Goal: Information Seeking & Learning: Learn about a topic

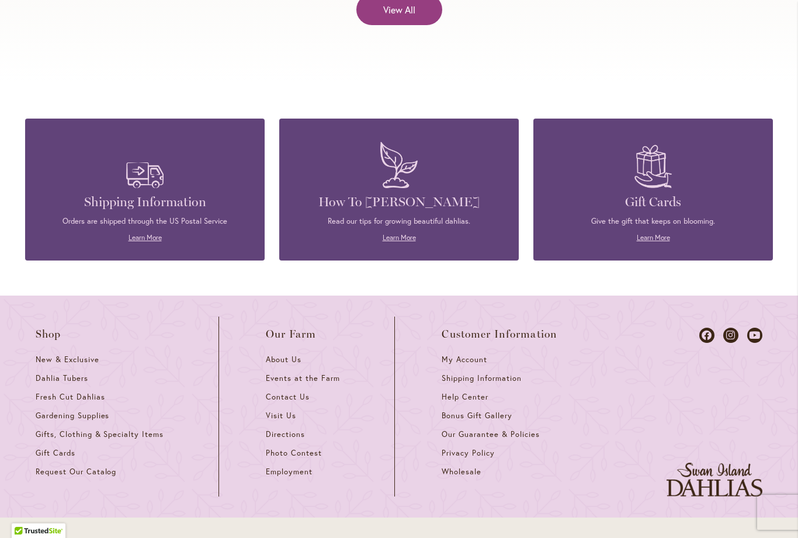
scroll to position [4981, 0]
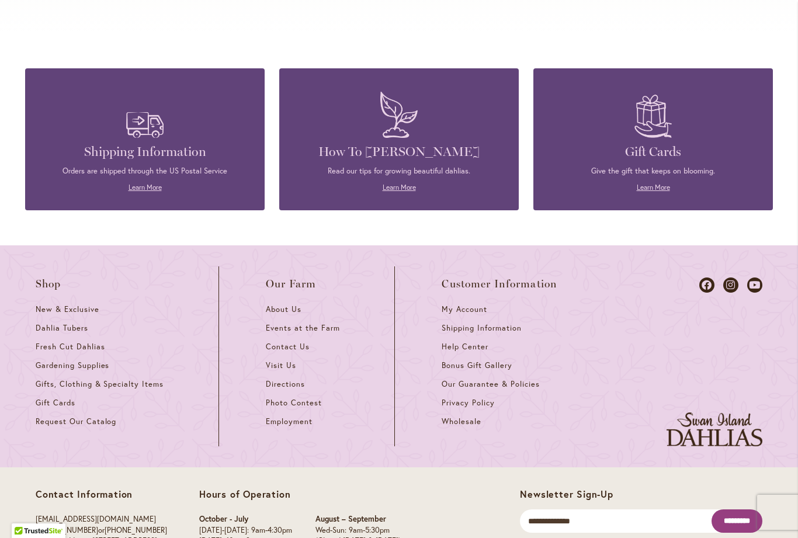
click at [417, 144] on h4 "How To [PERSON_NAME]" at bounding box center [399, 152] width 205 height 16
click at [400, 183] on link "Learn More" at bounding box center [399, 187] width 33 height 9
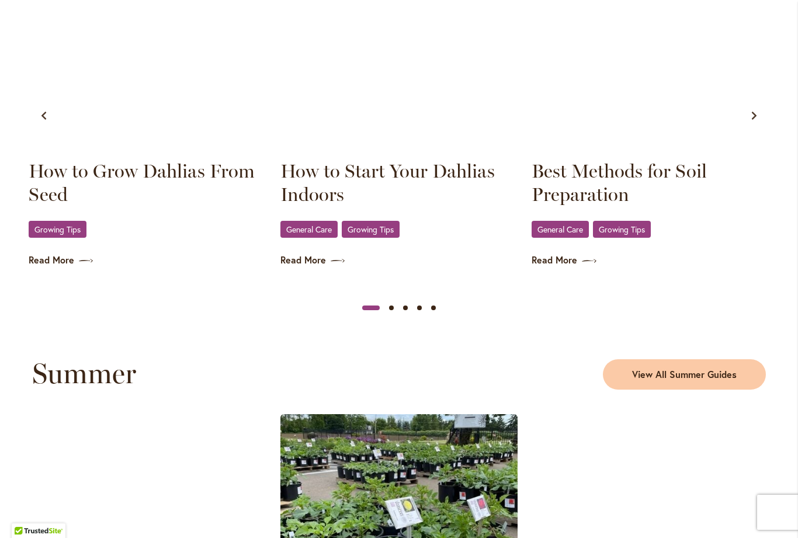
scroll to position [757, 0]
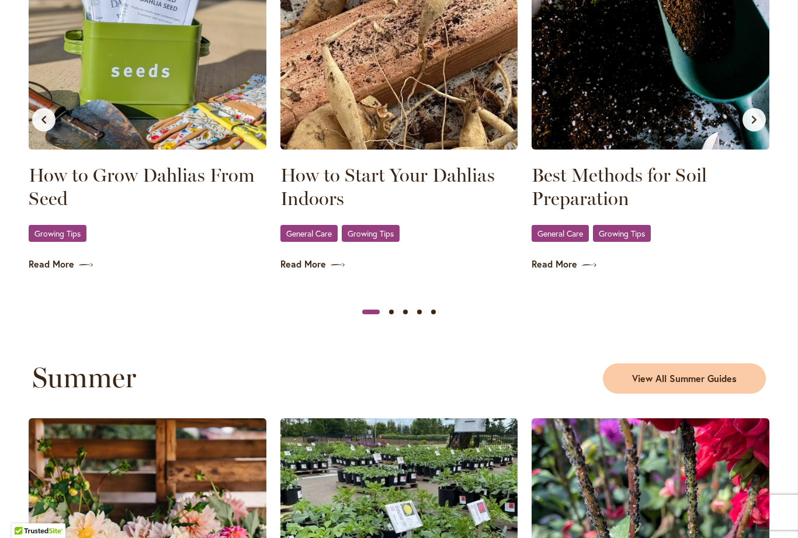
click at [43, 230] on span "Growing Tips" at bounding box center [57, 234] width 46 height 8
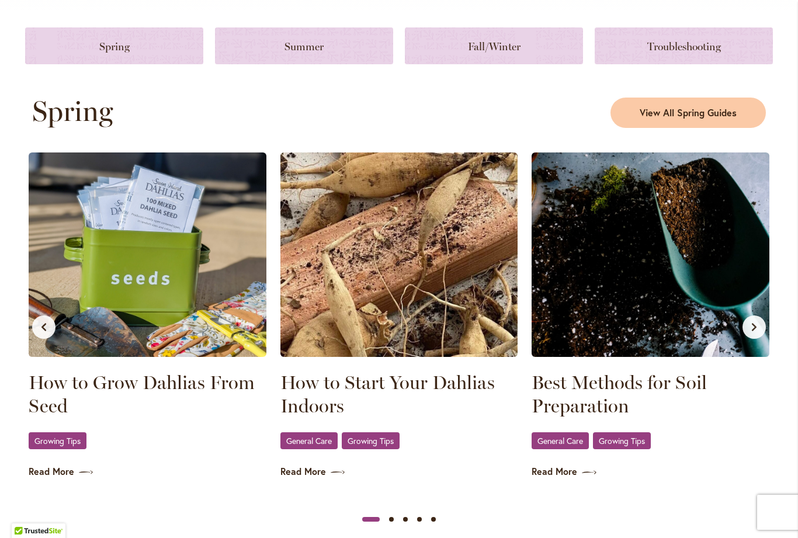
click at [41, 254] on img at bounding box center [148, 255] width 238 height 205
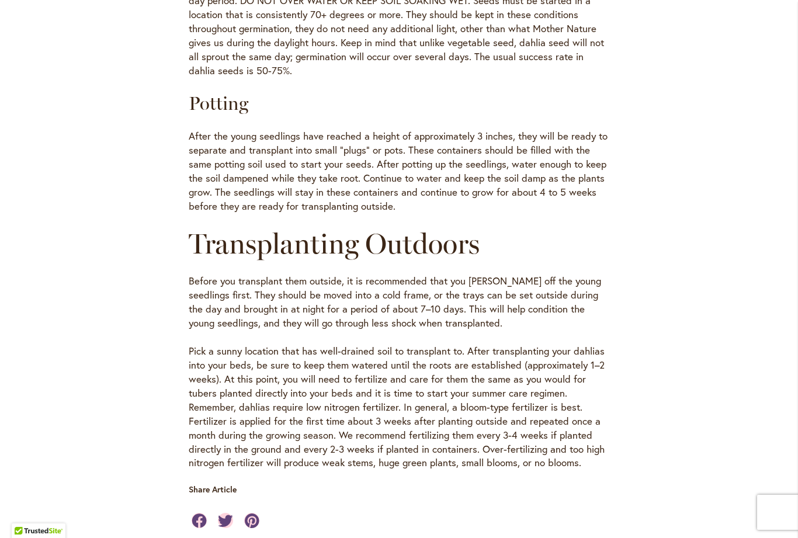
scroll to position [968, 0]
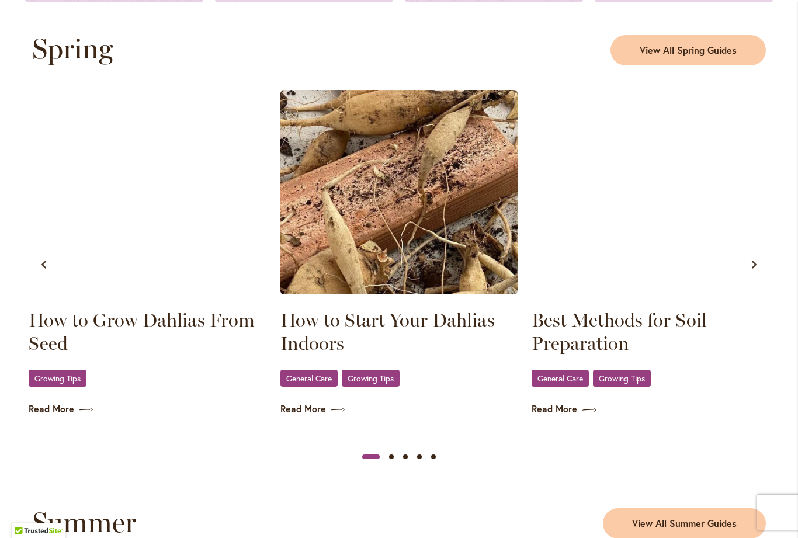
scroll to position [637, 0]
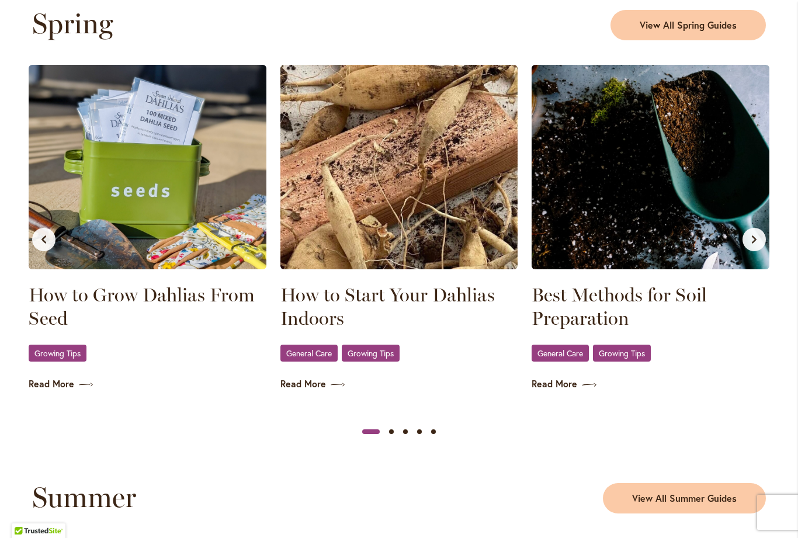
click at [458, 199] on img at bounding box center [400, 167] width 238 height 205
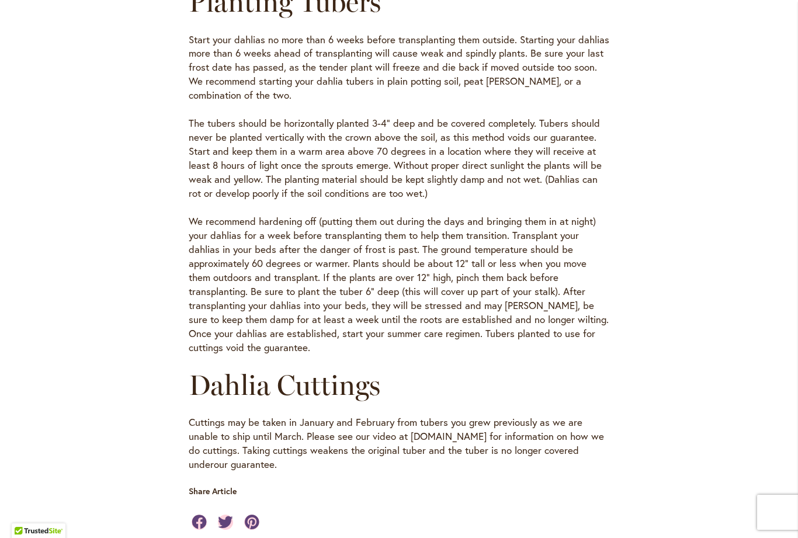
scroll to position [427, 0]
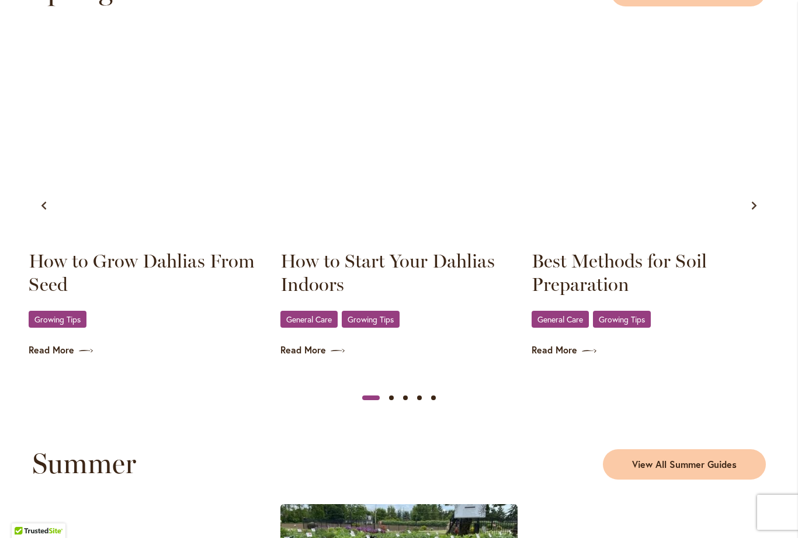
scroll to position [704, 0]
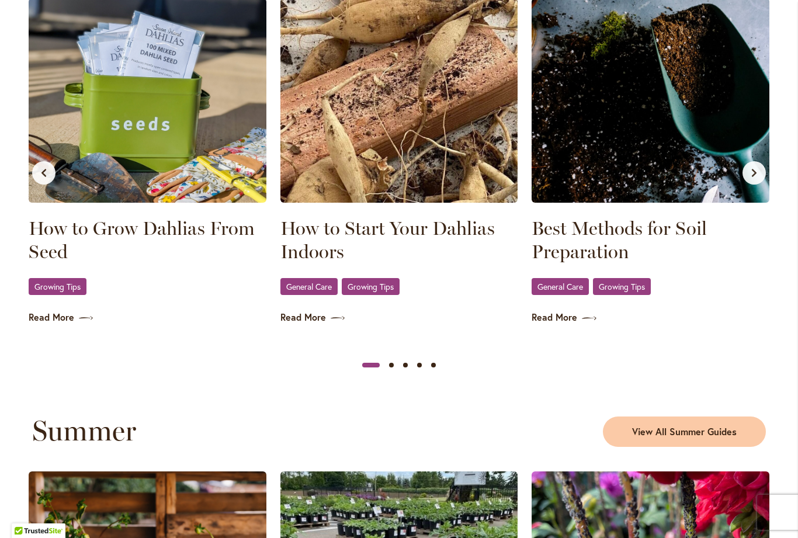
click at [657, 89] on img at bounding box center [651, 100] width 238 height 205
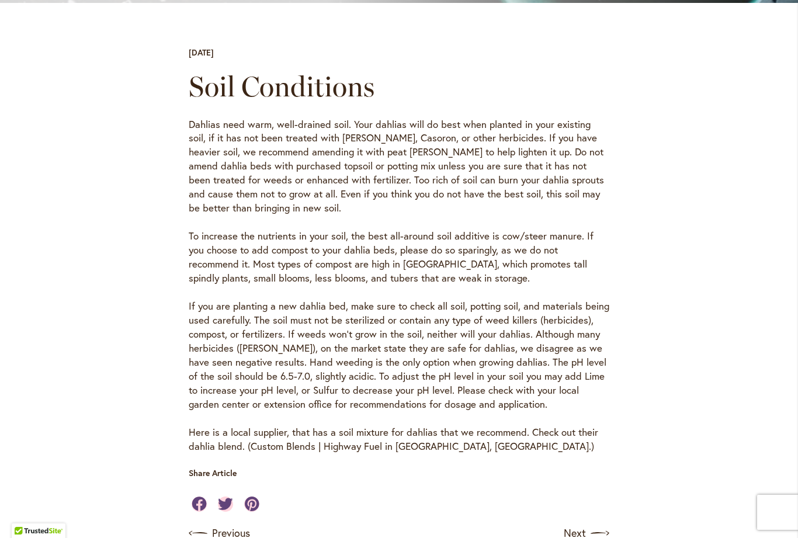
scroll to position [347, 0]
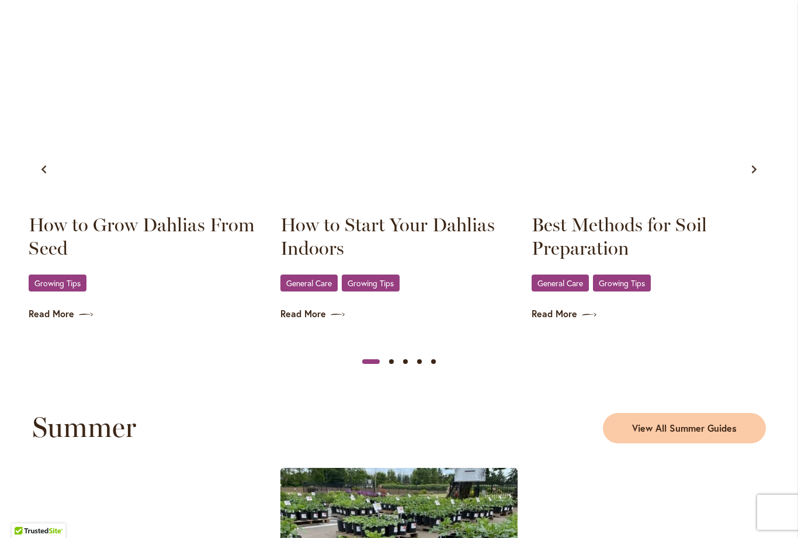
scroll to position [777, 0]
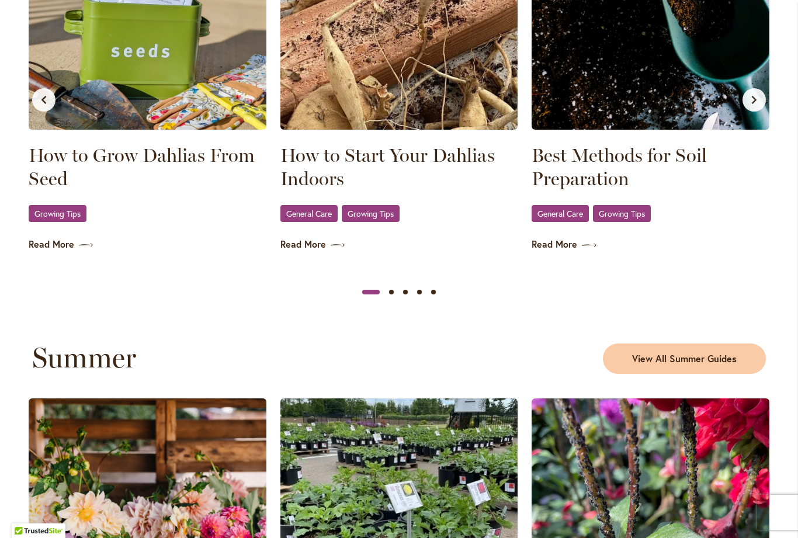
click at [652, 105] on img at bounding box center [651, 27] width 238 height 205
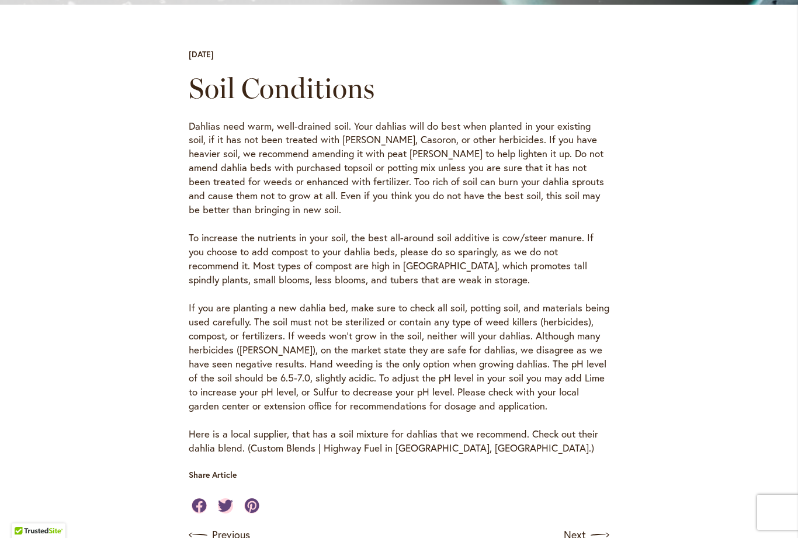
scroll to position [345, 0]
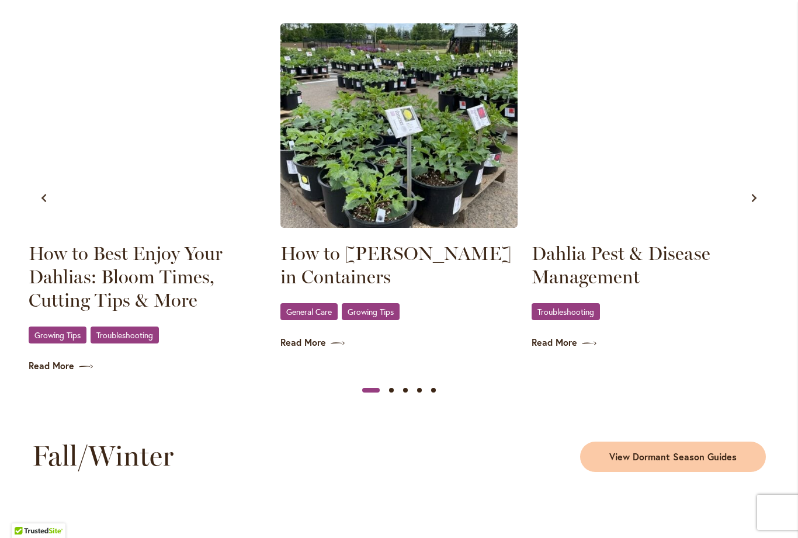
scroll to position [1153, 0]
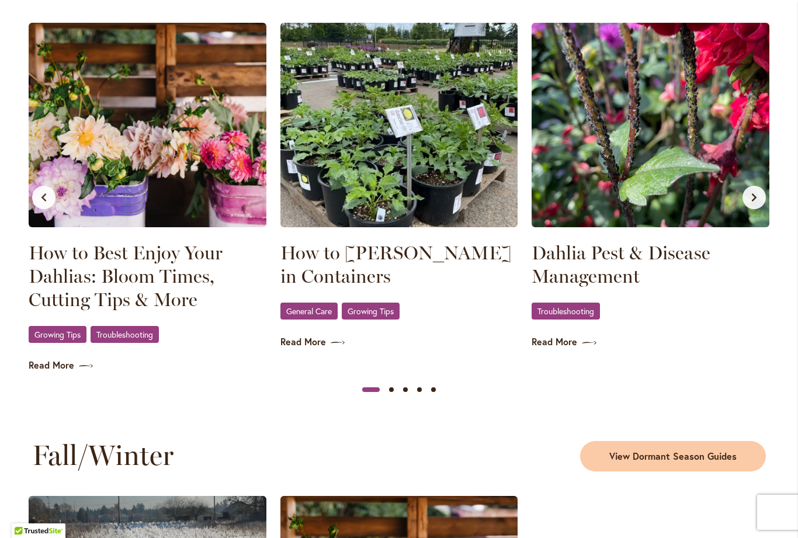
click at [43, 364] on link "Read More" at bounding box center [148, 365] width 238 height 13
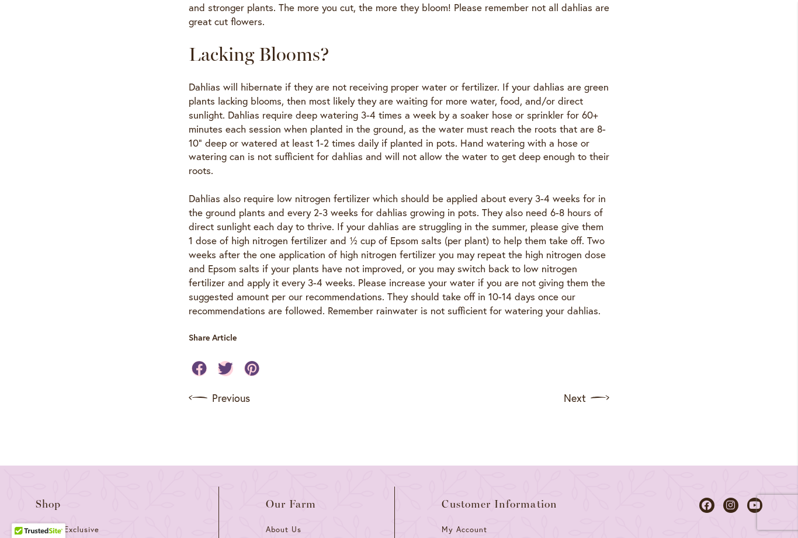
scroll to position [1154, 0]
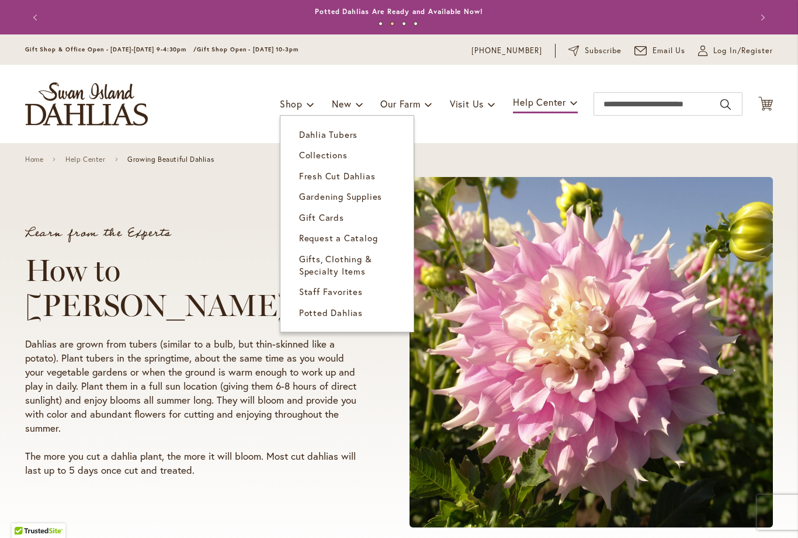
click at [307, 154] on span "Collections" at bounding box center [323, 155] width 49 height 12
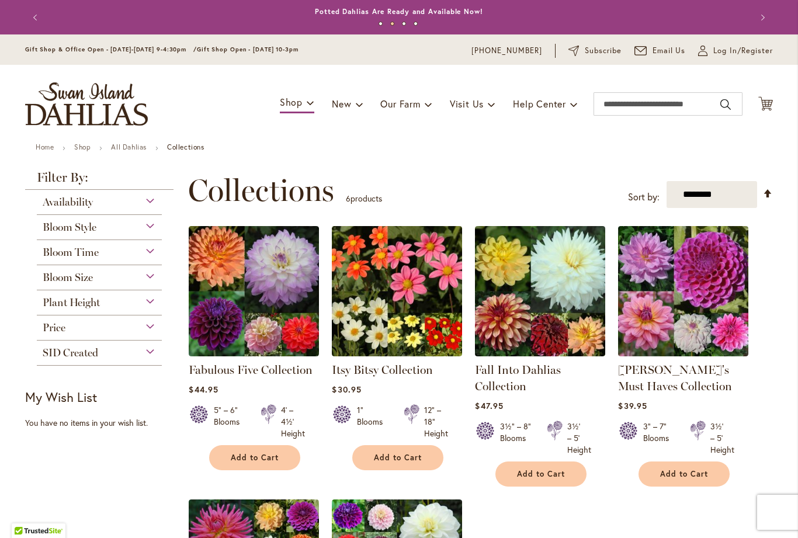
click at [238, 192] on span "Collections" at bounding box center [261, 190] width 146 height 35
click at [187, 146] on strong "Collections" at bounding box center [185, 147] width 37 height 9
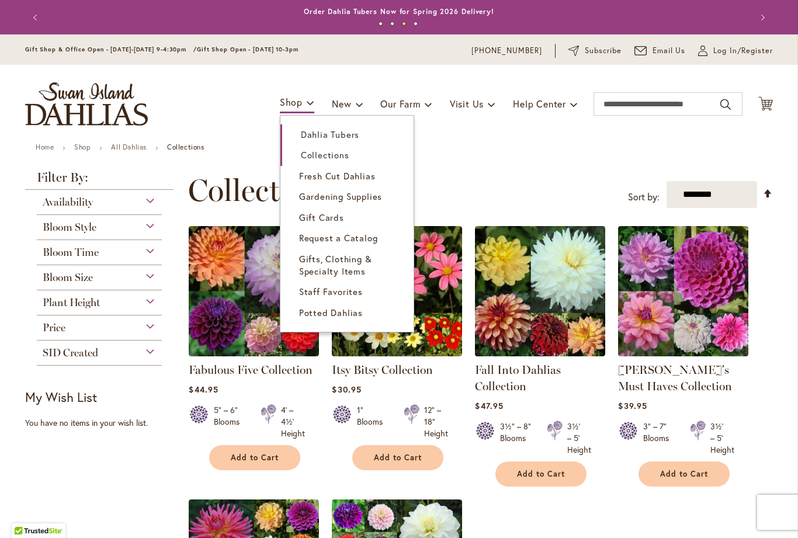
click at [313, 136] on span "Dahlia Tubers" at bounding box center [330, 135] width 58 height 12
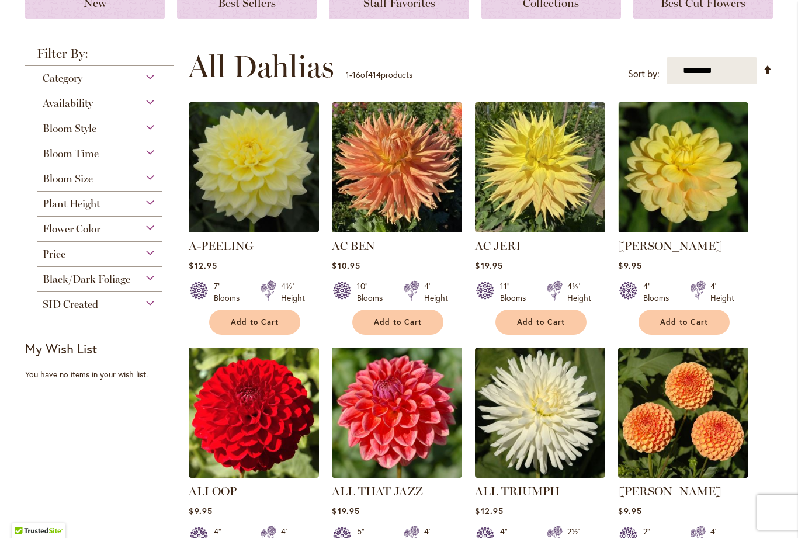
scroll to position [206, 0]
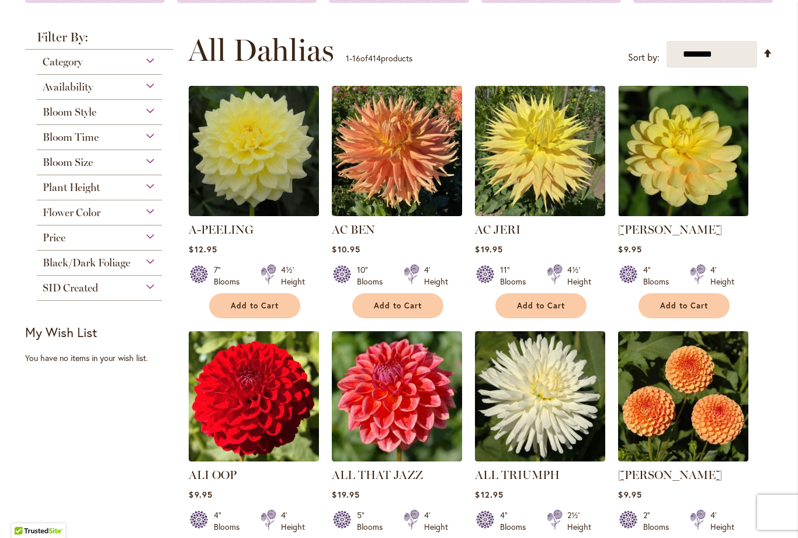
click at [246, 141] on img at bounding box center [254, 151] width 130 height 130
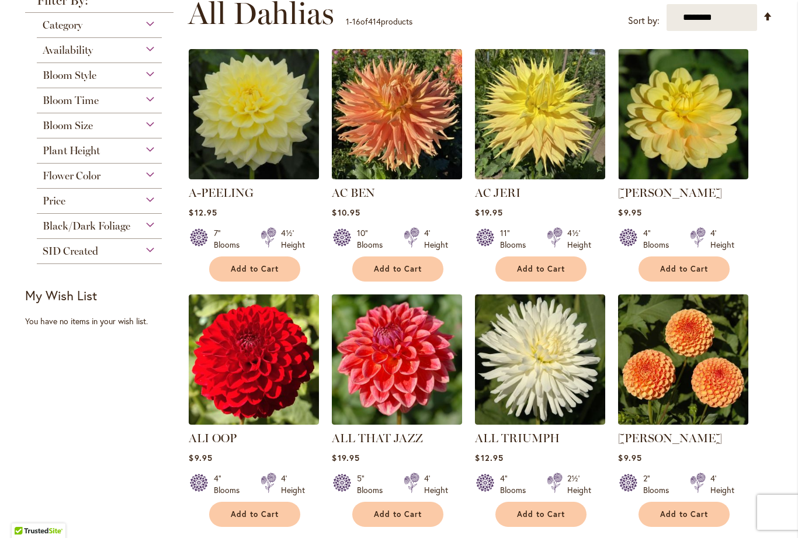
scroll to position [243, 0]
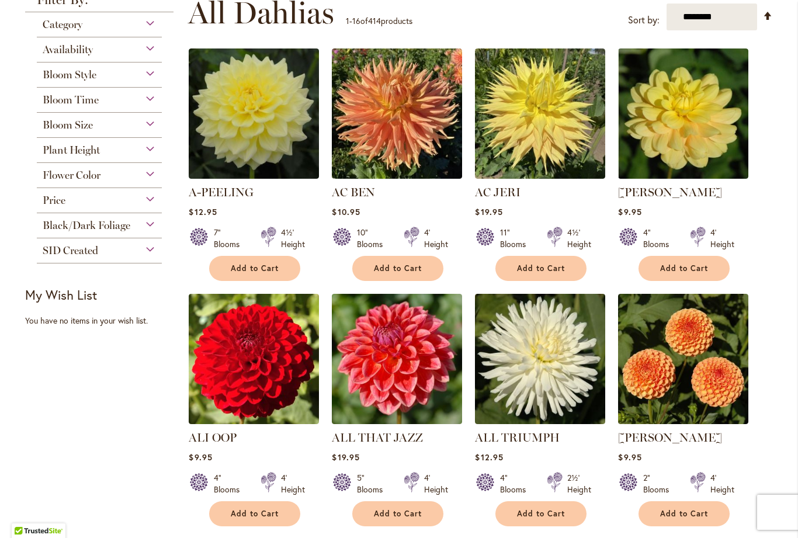
click at [122, 207] on div "Price" at bounding box center [99, 197] width 125 height 19
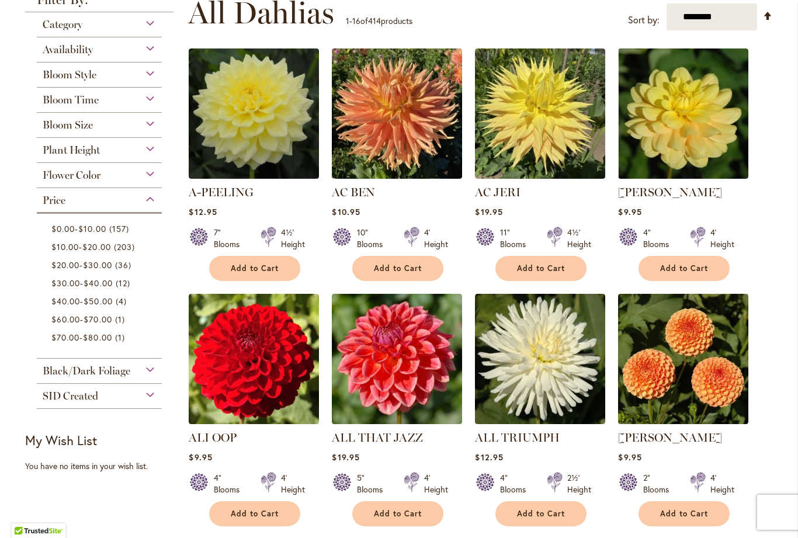
click at [95, 231] on span "$10.00" at bounding box center [91, 228] width 27 height 11
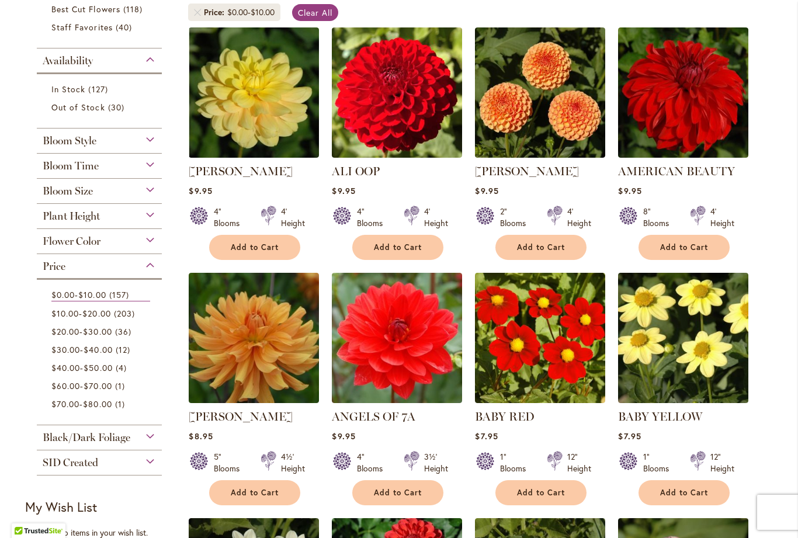
scroll to position [236, 0]
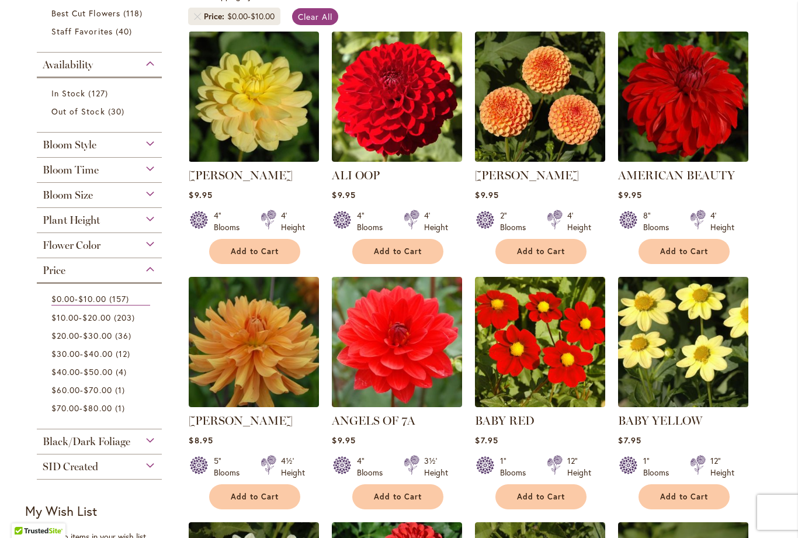
click at [61, 194] on span "Bloom Size" at bounding box center [68, 195] width 50 height 13
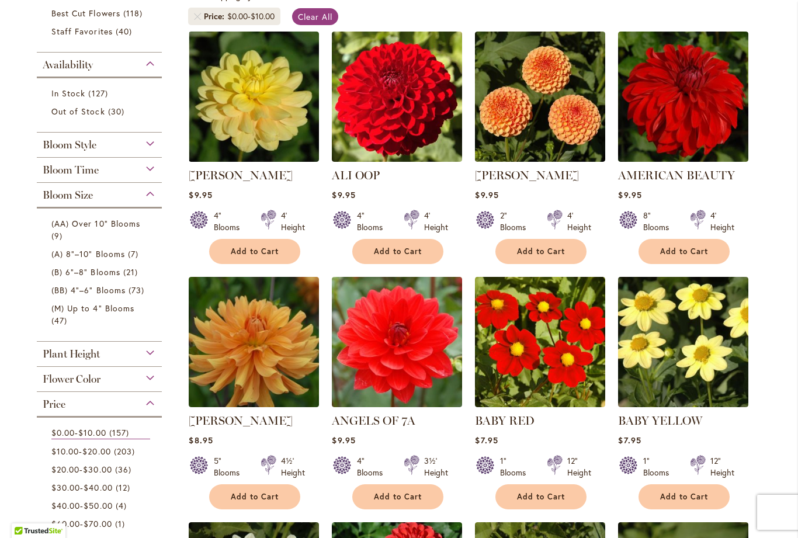
click at [57, 287] on link "(BB) 4"–6" Blooms 73 items" at bounding box center [100, 290] width 99 height 12
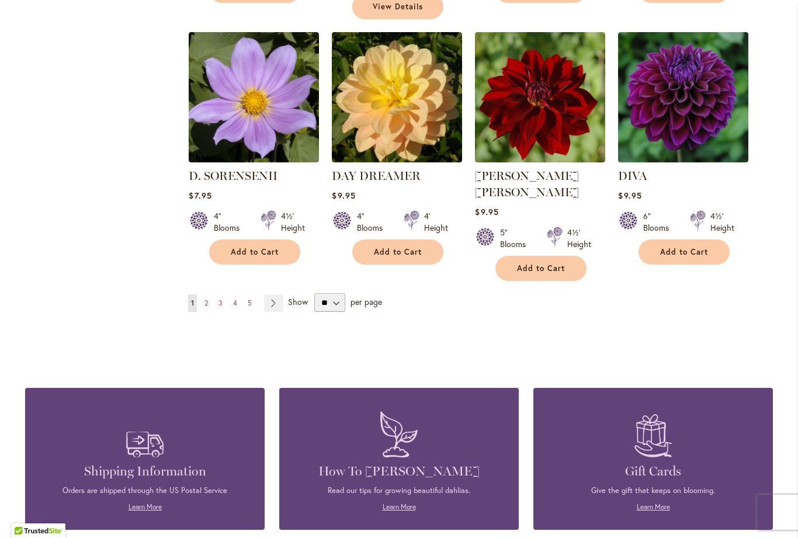
scroll to position [1001, 0]
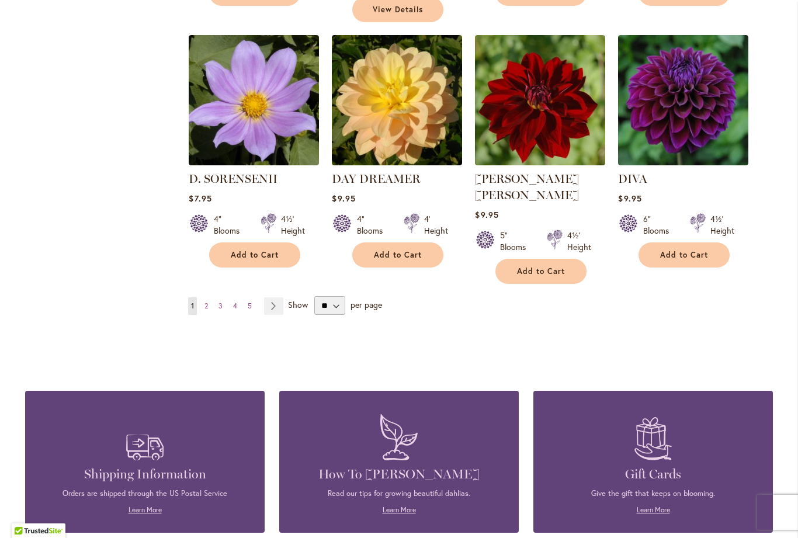
click at [246, 297] on link "Page 5" at bounding box center [250, 306] width 10 height 18
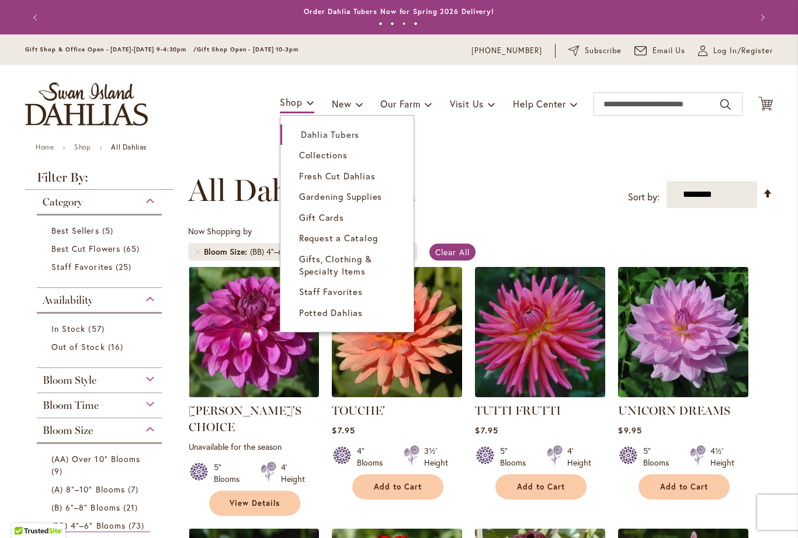
click at [307, 288] on span "Staff Favorites" at bounding box center [331, 292] width 64 height 12
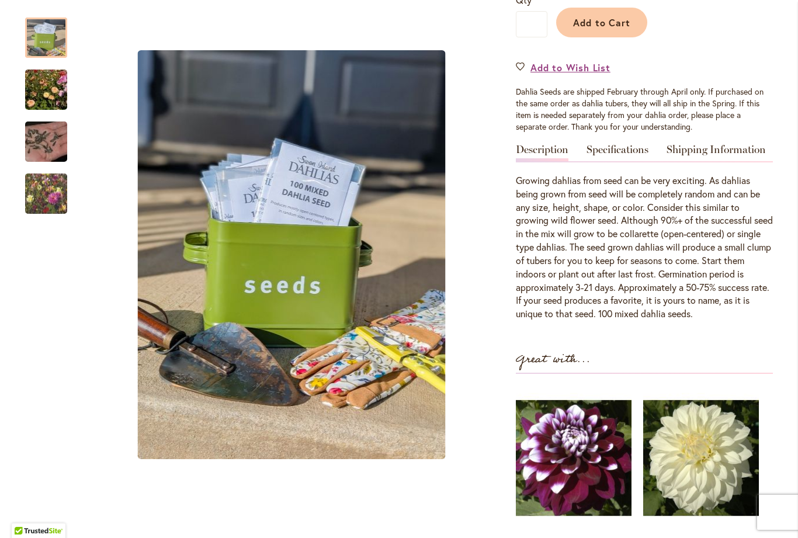
scroll to position [291, 0]
